Goal: Answer question/provide support: Answer question/provide support

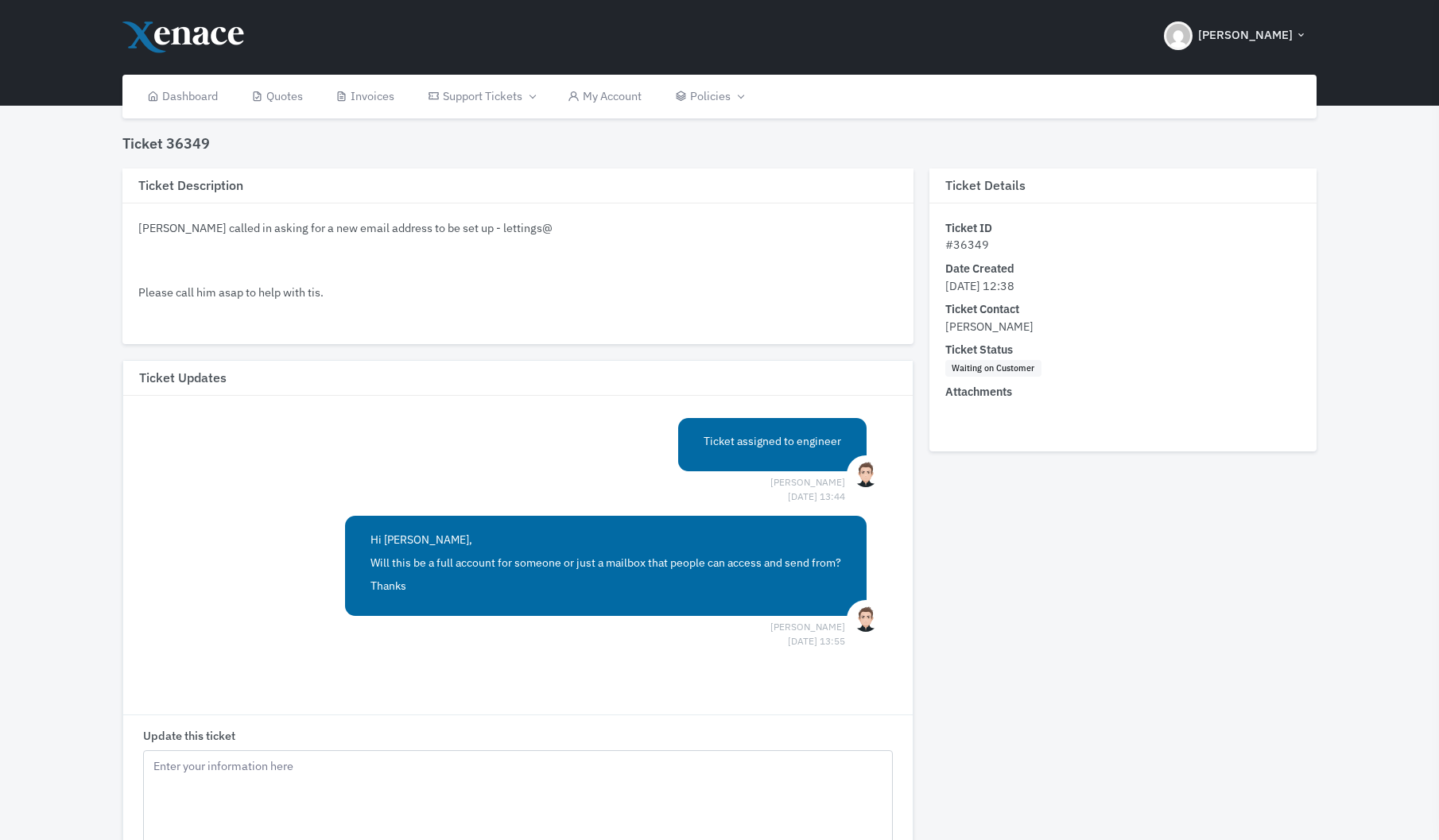
scroll to position [127, 0]
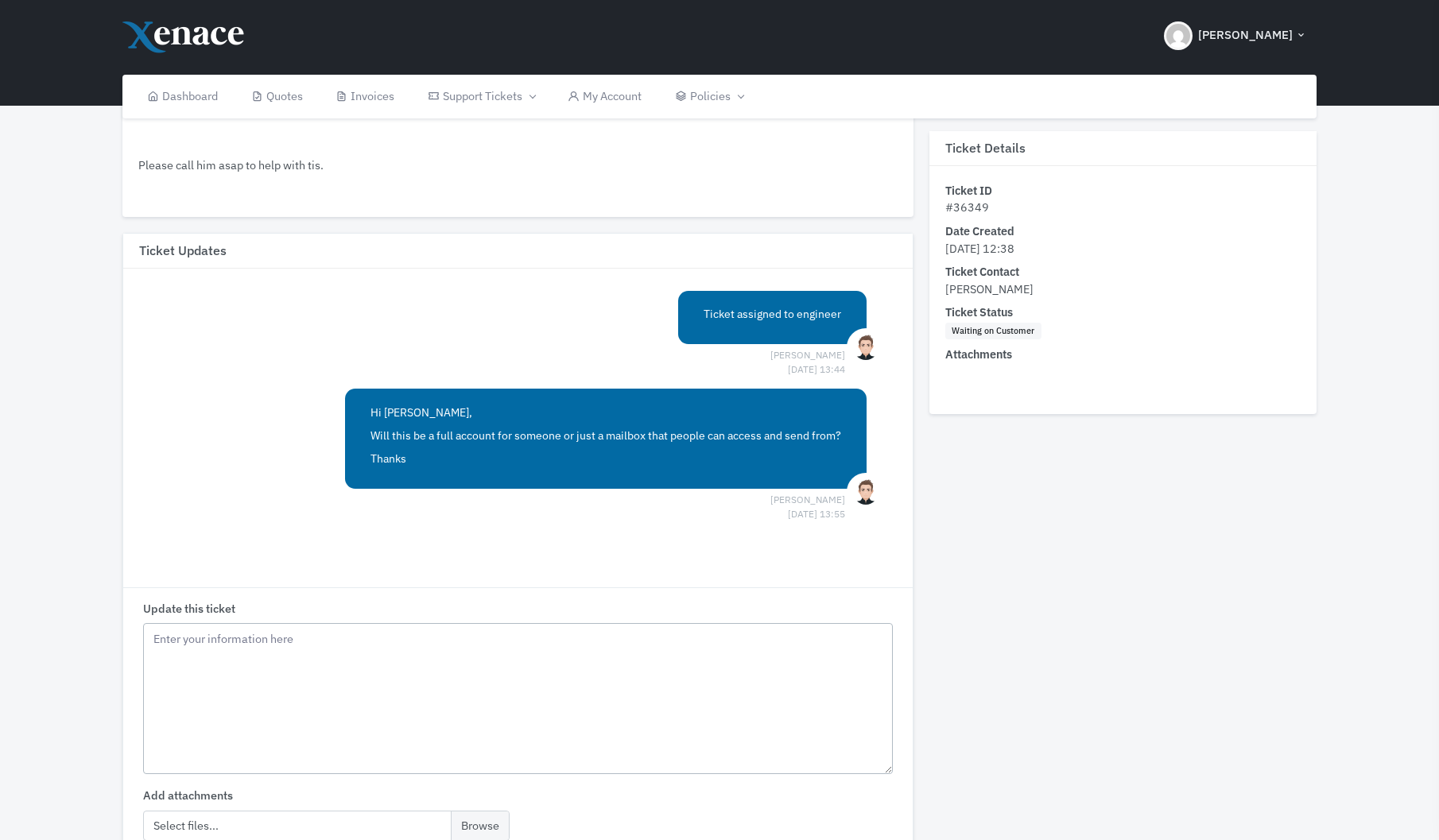
click at [233, 657] on textarea "Update this ticket" at bounding box center [518, 698] width 749 height 151
click at [267, 693] on textarea "Update this ticket" at bounding box center [518, 698] width 749 height 151
click at [215, 638] on textarea "Update this ticket" at bounding box center [518, 698] width 749 height 151
type textarea "T"
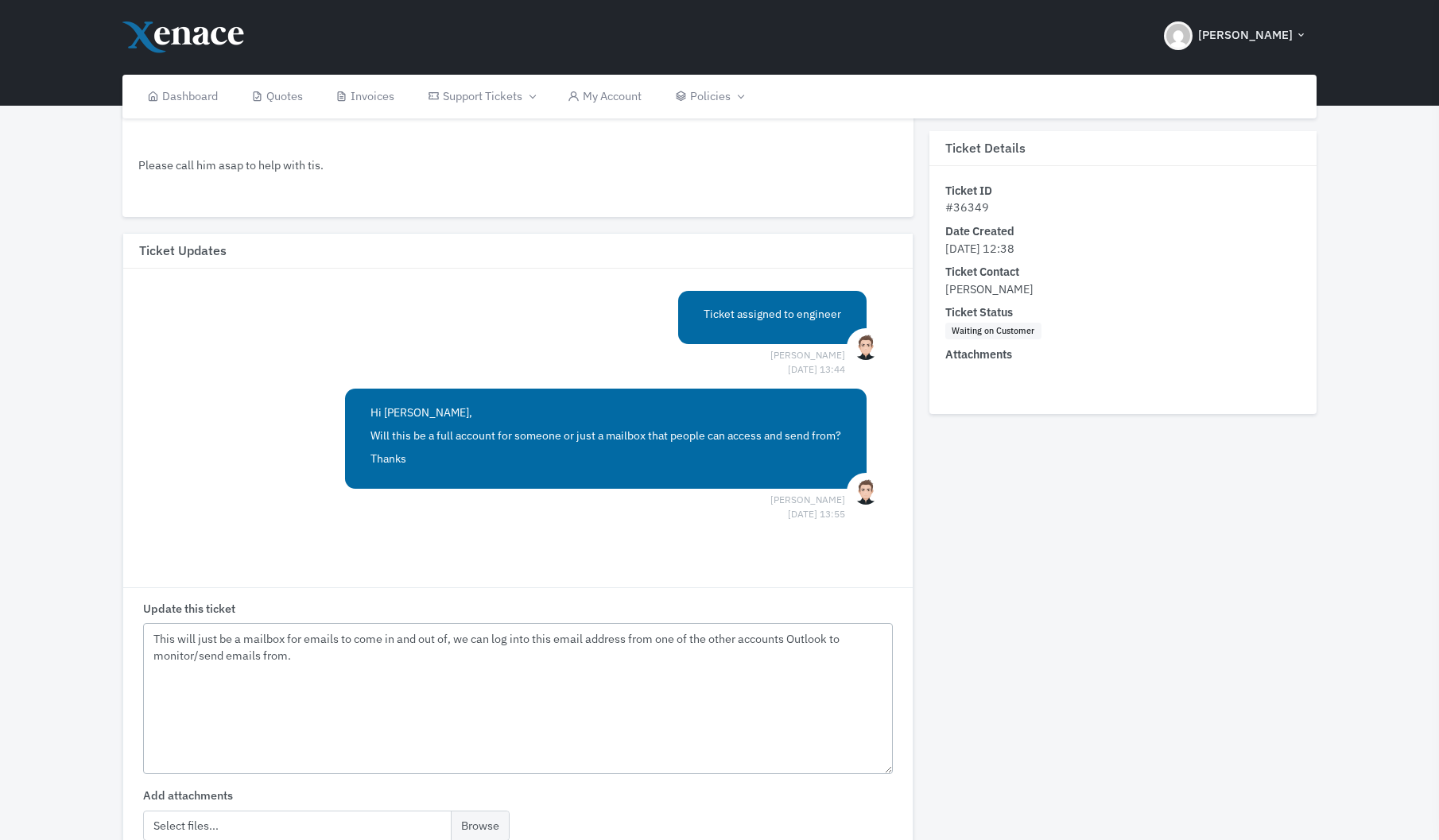
scroll to position [272, 0]
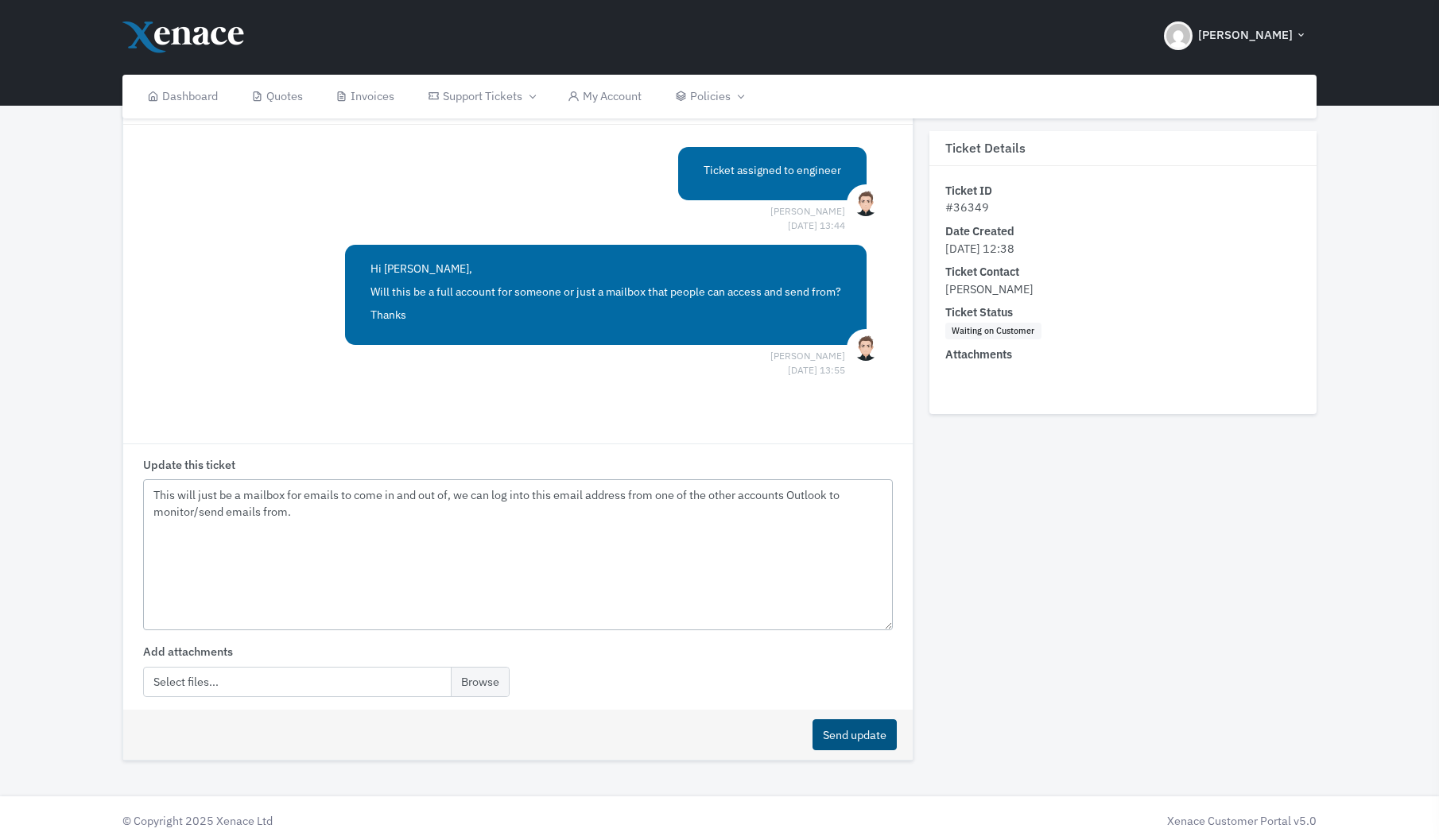
type textarea "This will just be a mailbox for emails to come in and out of, we can log into t…"
click at [862, 724] on button "Send update" at bounding box center [855, 735] width 84 height 31
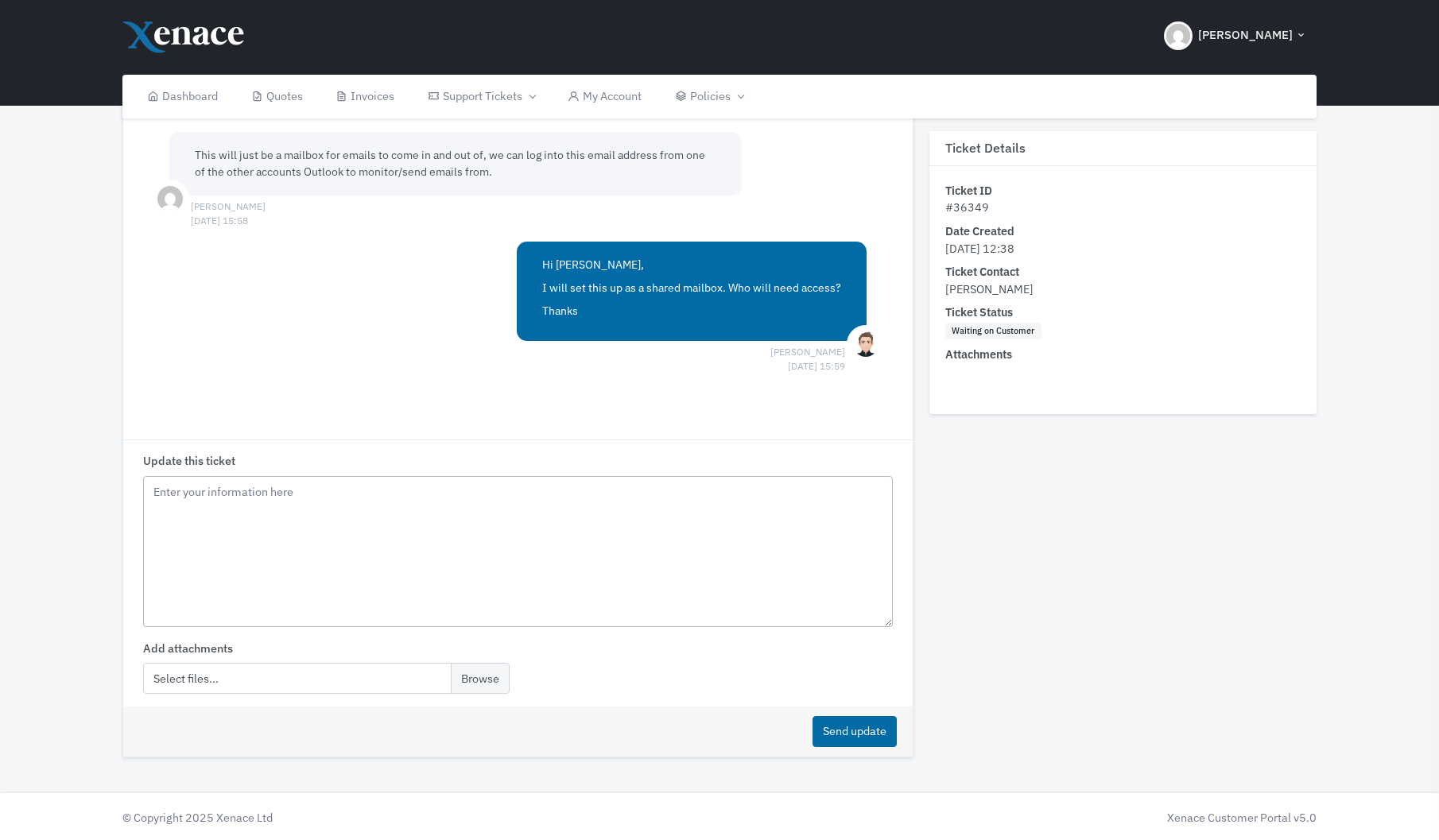
click at [373, 540] on textarea "Update this ticket" at bounding box center [518, 551] width 749 height 151
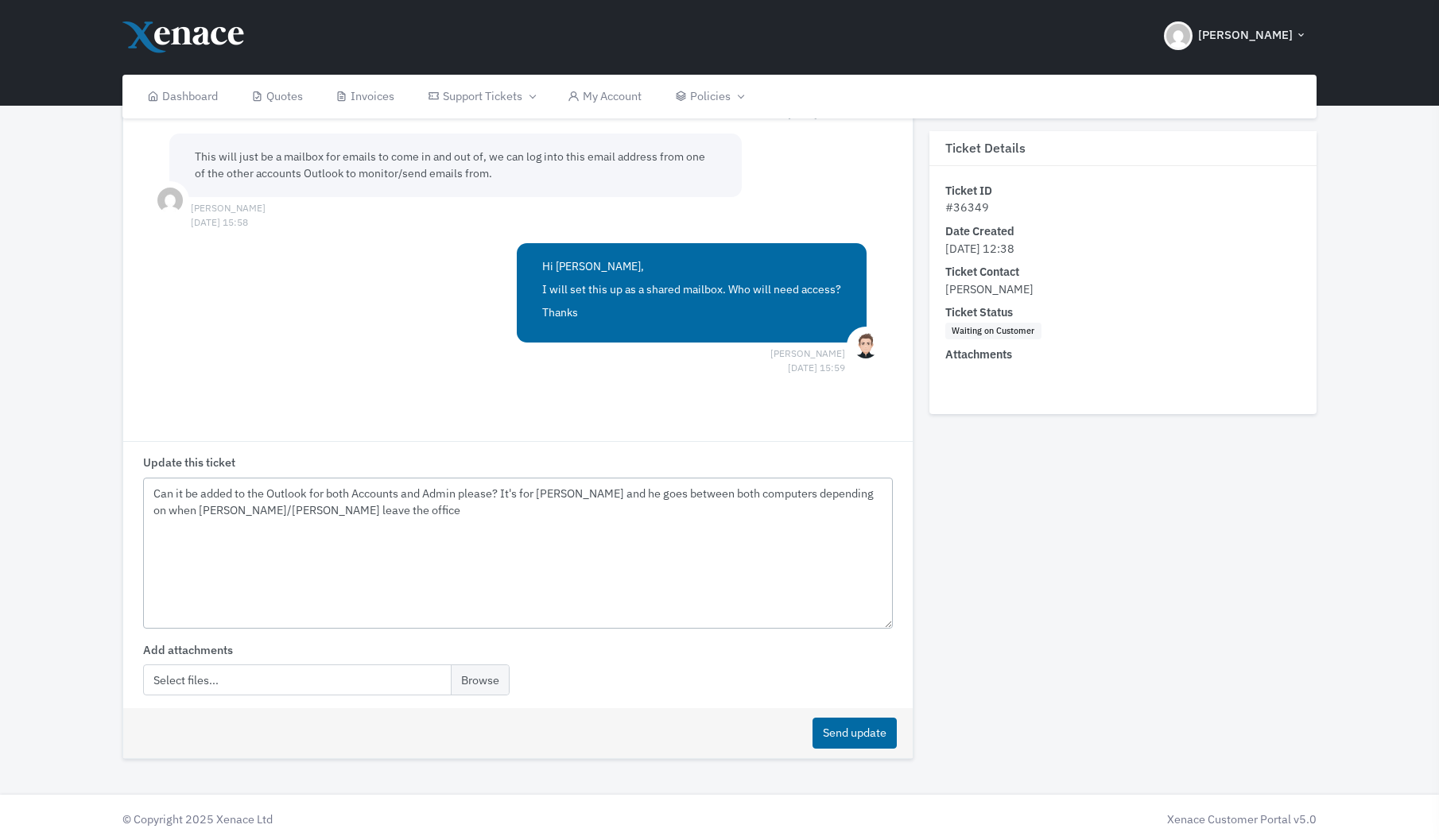
click at [213, 505] on textarea "Can it be added to the Outlook for both Accounts and Admin please? It's for Mig…" at bounding box center [518, 553] width 749 height 151
type textarea "Can it be added to the Outlook for both Accounts and Admin please? It's for [PE…"
click at [865, 737] on button "Send update" at bounding box center [855, 733] width 84 height 31
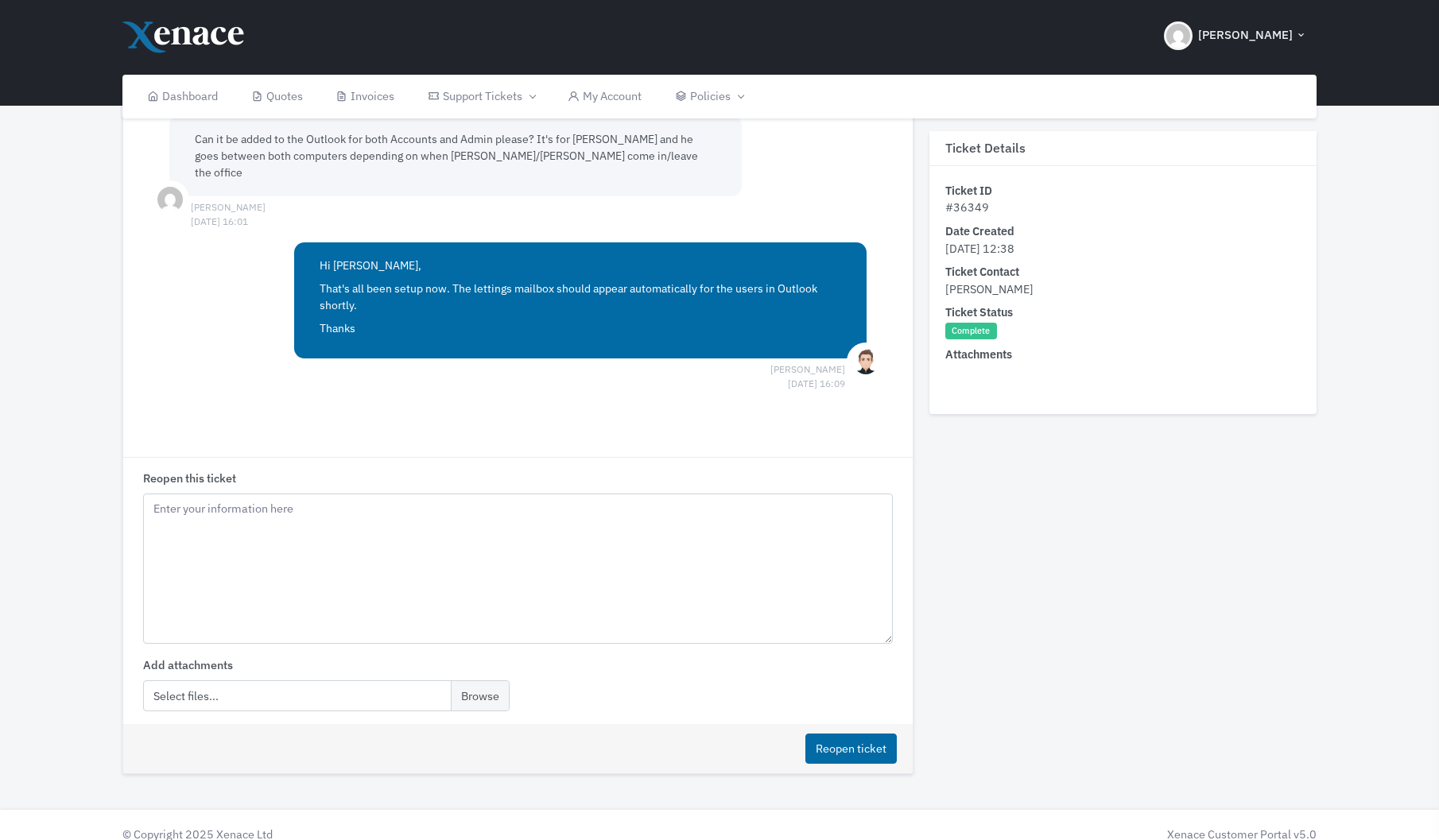
scroll to position [798, 0]
click at [476, 511] on textarea "Reopen this ticket" at bounding box center [518, 569] width 749 height 151
type textarea "Fab thanks!"
click at [875, 735] on button "Reopen ticket" at bounding box center [851, 750] width 92 height 31
